Goal: Navigation & Orientation: Find specific page/section

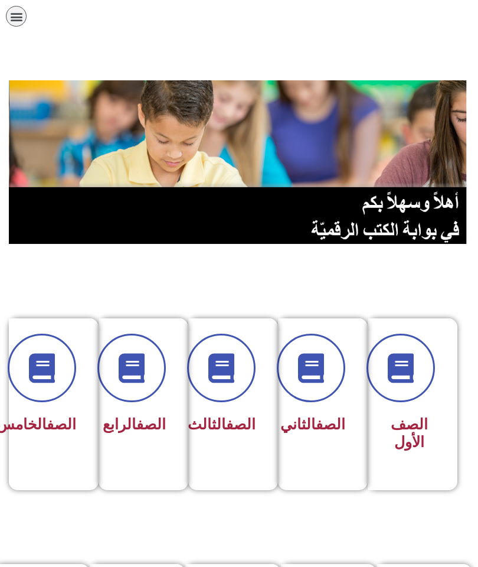
click at [302, 390] on span at bounding box center [311, 368] width 69 height 69
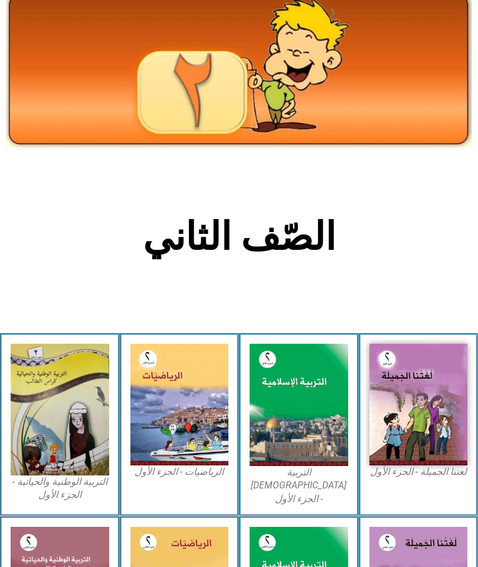
scroll to position [108, 0]
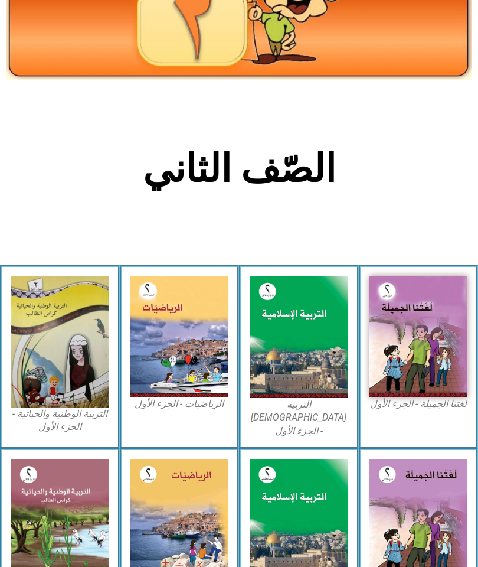
click at [421, 360] on img at bounding box center [419, 337] width 99 height 122
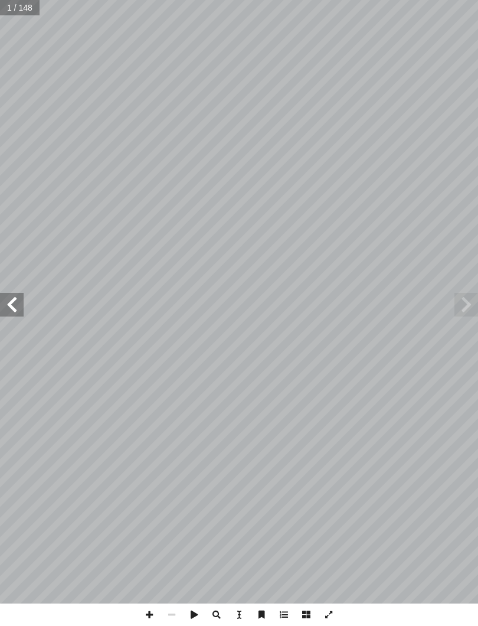
click at [14, 315] on span at bounding box center [12, 305] width 24 height 24
click at [7, 303] on span at bounding box center [12, 305] width 24 height 24
click at [16, 308] on span at bounding box center [12, 305] width 24 height 24
click at [21, 307] on span at bounding box center [12, 305] width 24 height 24
click at [11, 311] on span at bounding box center [12, 305] width 24 height 24
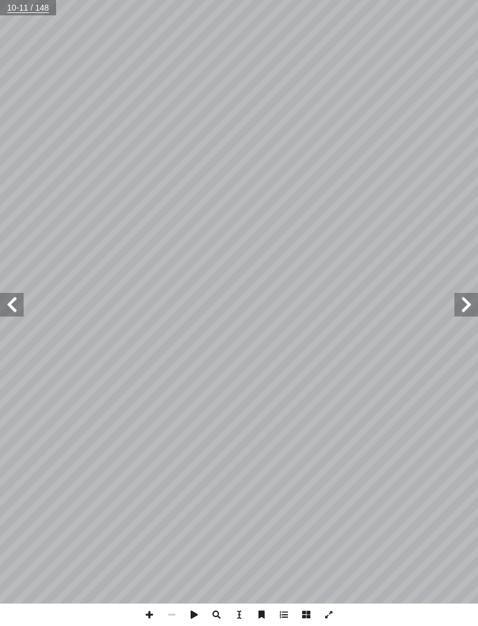
click at [458, 302] on span at bounding box center [467, 305] width 24 height 24
click at [21, 312] on span at bounding box center [12, 305] width 24 height 24
click at [9, 309] on span at bounding box center [12, 305] width 24 height 24
